Goal: Task Accomplishment & Management: Manage account settings

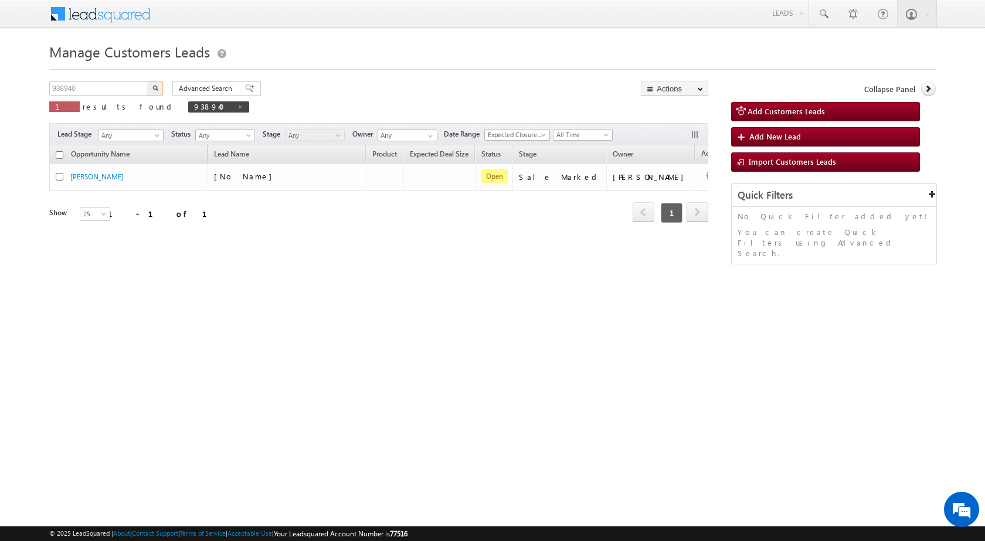
drag, startPoint x: 84, startPoint y: 83, endPoint x: 0, endPoint y: 81, distance: 84.4
click at [0, 81] on body "Menu [PERSON_NAME] sitar a8@ks erve." at bounding box center [492, 166] width 985 height 332
paste input "884877"
type input "884877"
click at [148, 81] on button "button" at bounding box center [155, 88] width 15 height 14
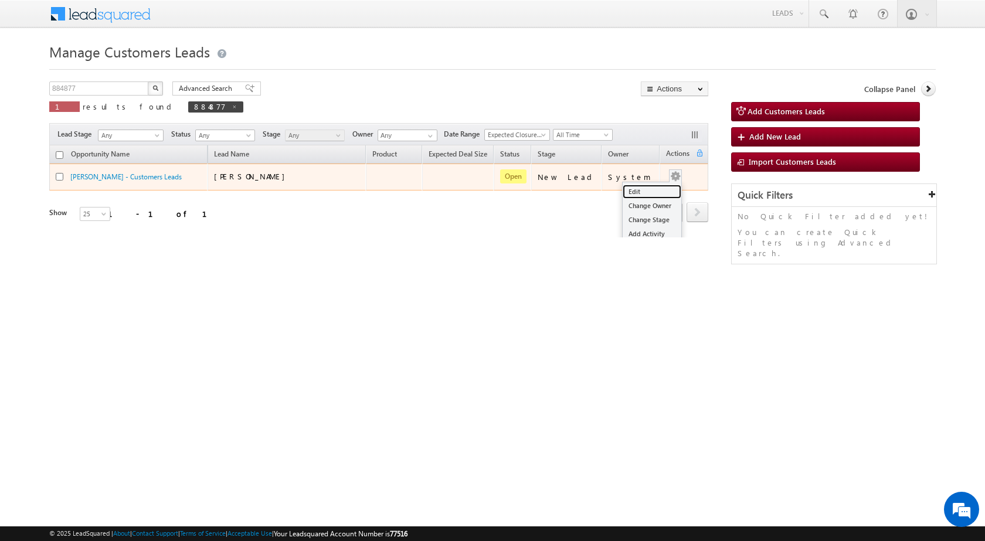
click at [656, 186] on link "Edit" at bounding box center [652, 192] width 59 height 14
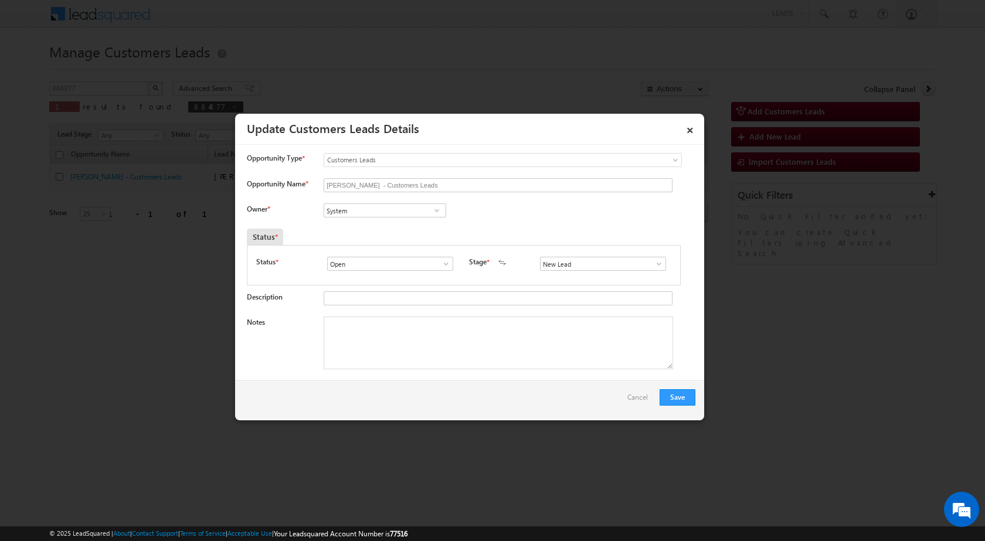
click at [444, 265] on span at bounding box center [446, 263] width 12 height 9
drag, startPoint x: 496, startPoint y: 215, endPoint x: 543, endPoint y: 242, distance: 53.8
click at [498, 216] on div "Owner * System System System" at bounding box center [471, 212] width 448 height 19
click at [653, 261] on span at bounding box center [659, 263] width 12 height 9
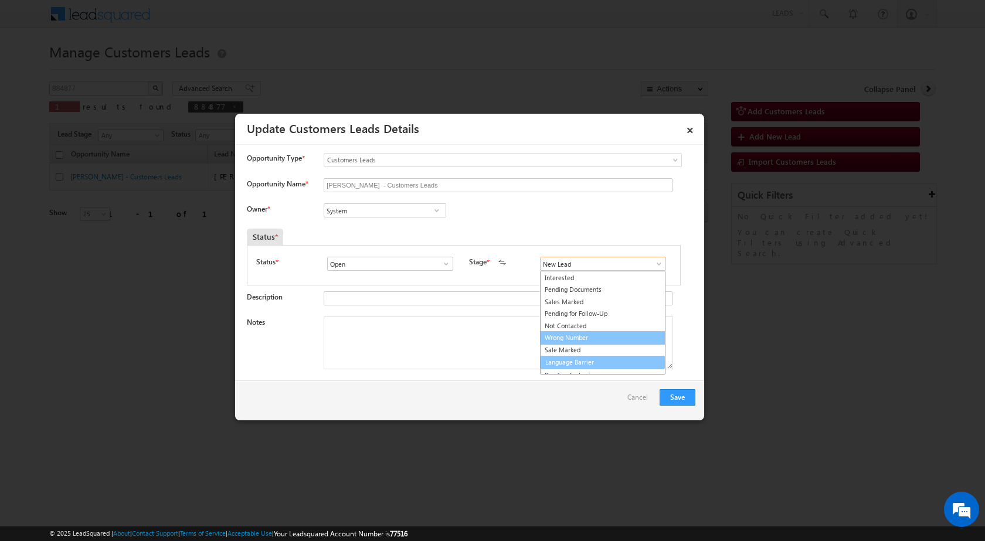
scroll to position [18, 0]
click at [579, 343] on link "Sale Marked" at bounding box center [602, 344] width 125 height 13
type input "Sale Marked"
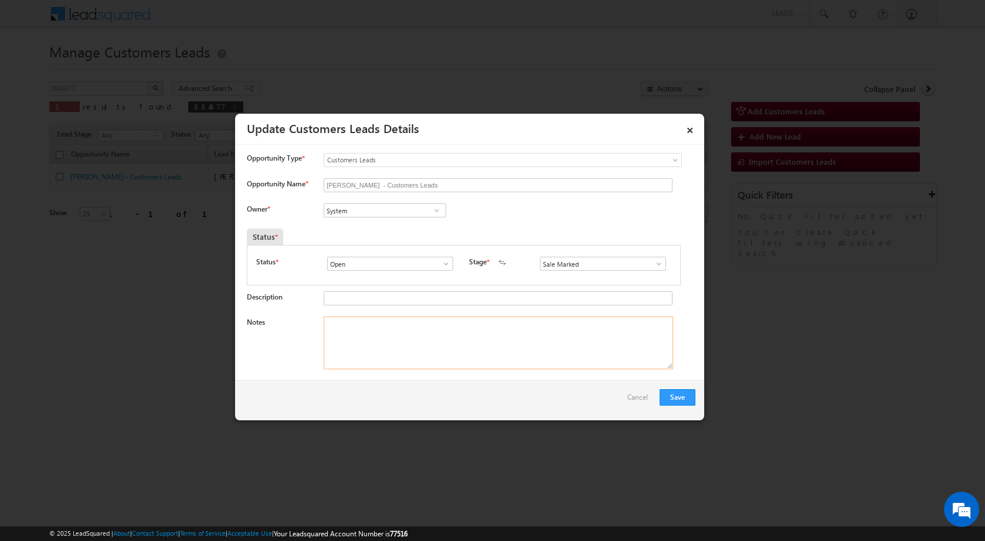
click at [418, 347] on textarea "Notes" at bounding box center [498, 343] width 349 height 53
paste textarea "884877 - WhatsApp Bot-User - [PERSON_NAME] - 8890141438 - TOP-UP 1 [GEOGRAPHIC_…"
type textarea "884877 - WhatsApp Bot-User - [PERSON_NAME] - 8890141438 - TOP-UP 1 [GEOGRAPHIC_…"
click at [397, 210] on input "System" at bounding box center [385, 210] width 123 height 14
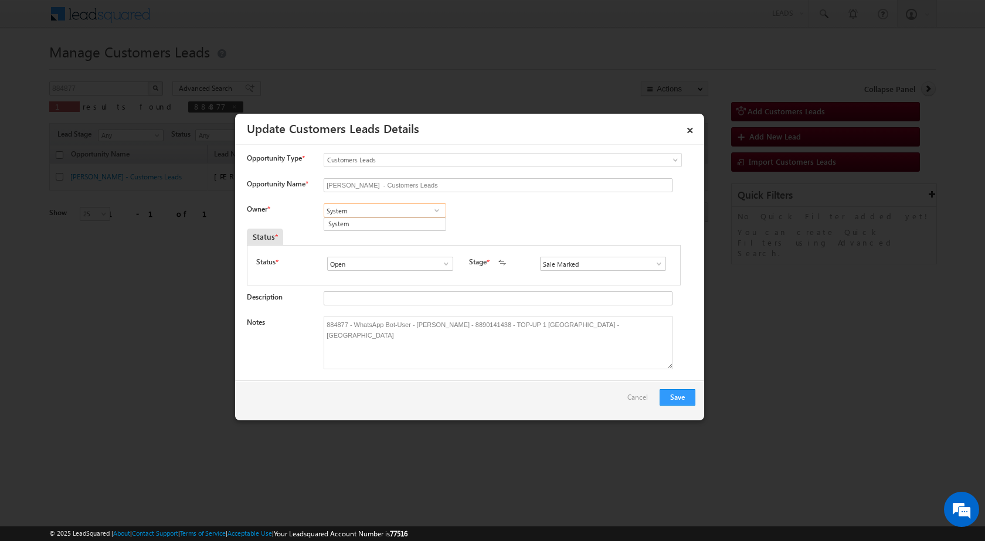
paste input "[EMAIL_ADDRESS][PERSON_NAME][DOMAIN_NAME]"
click at [380, 238] on link "[PERSON_NAME] [PERSON_NAME][EMAIL_ADDRESS][DOMAIN_NAME]" at bounding box center [385, 228] width 123 height 22
type input "[PERSON_NAME]"
click at [578, 407] on div "Save Cancel" at bounding box center [469, 400] width 469 height 40
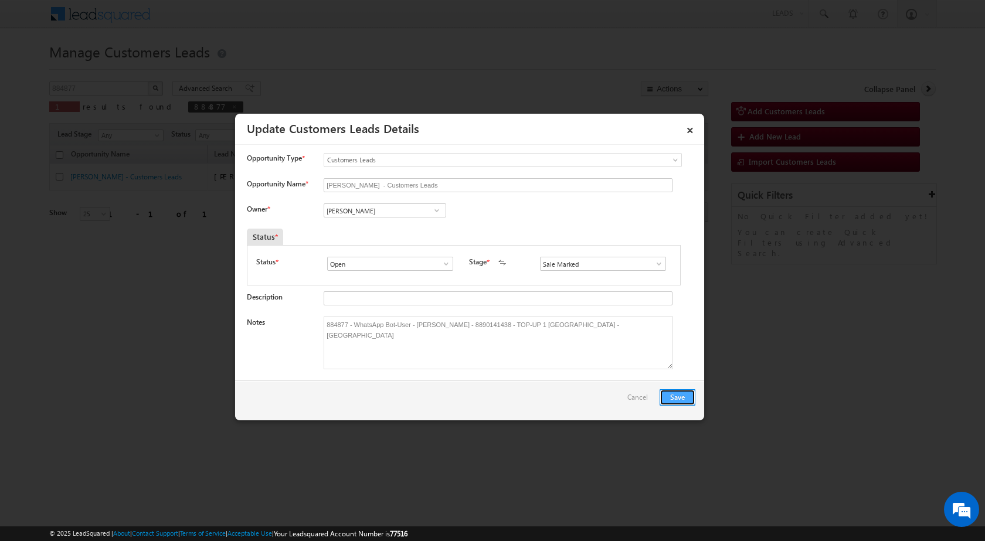
click at [679, 397] on button "Save" at bounding box center [677, 397] width 36 height 16
